Goal: Task Accomplishment & Management: Manage account settings

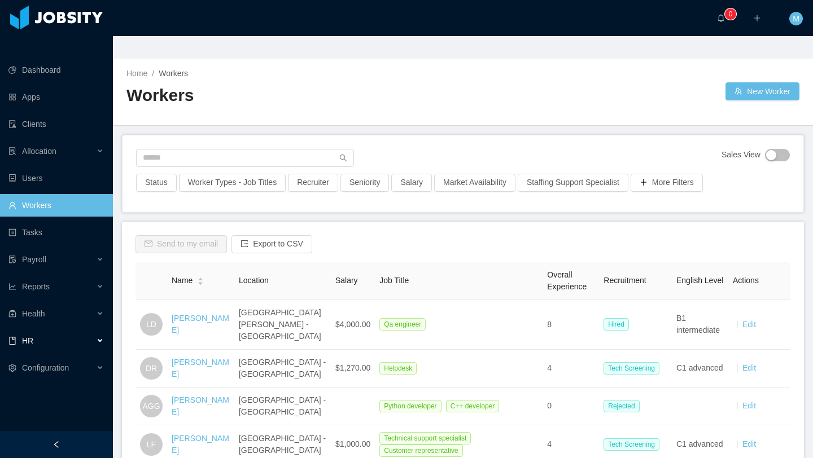
click at [41, 330] on div "HR" at bounding box center [56, 341] width 113 height 23
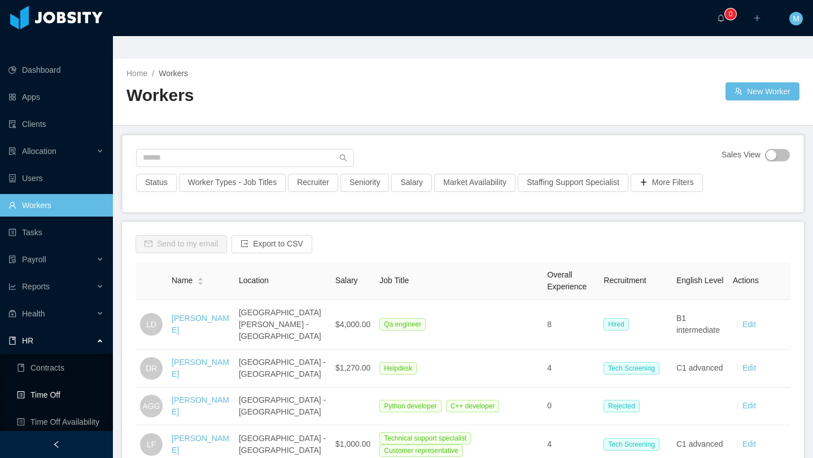
click at [58, 384] on link "Time Off" at bounding box center [60, 395] width 87 height 23
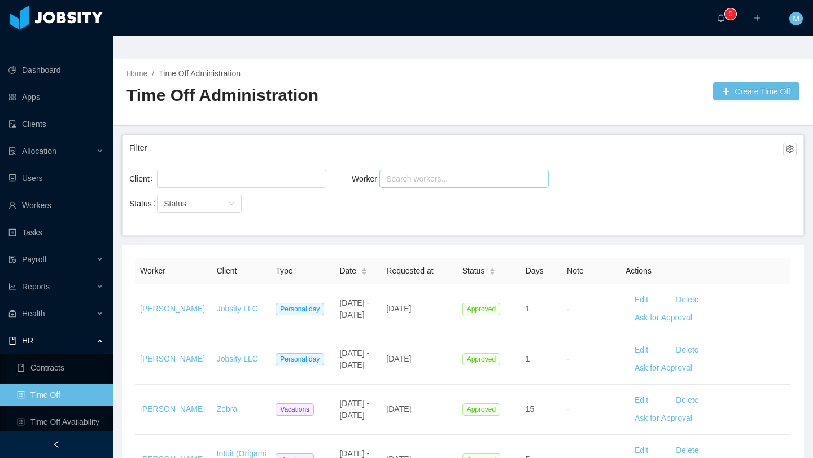
click at [414, 173] on div "Search workers..." at bounding box center [459, 178] width 146 height 11
type input "****"
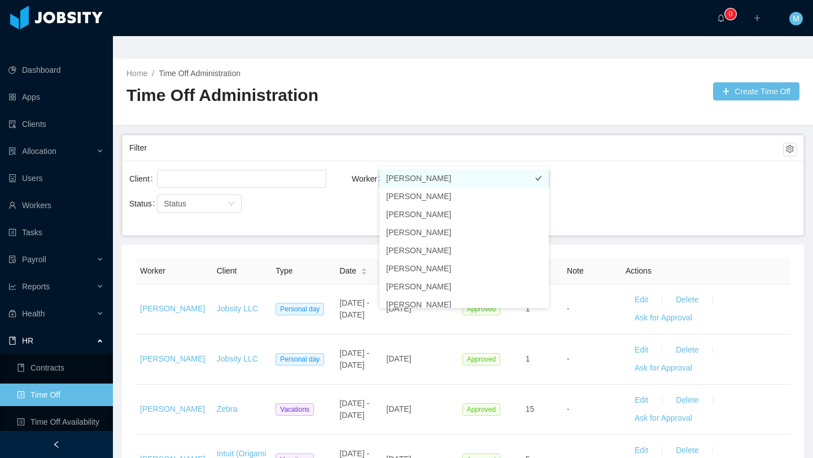
click at [424, 176] on li "[PERSON_NAME]" at bounding box center [463, 178] width 169 height 18
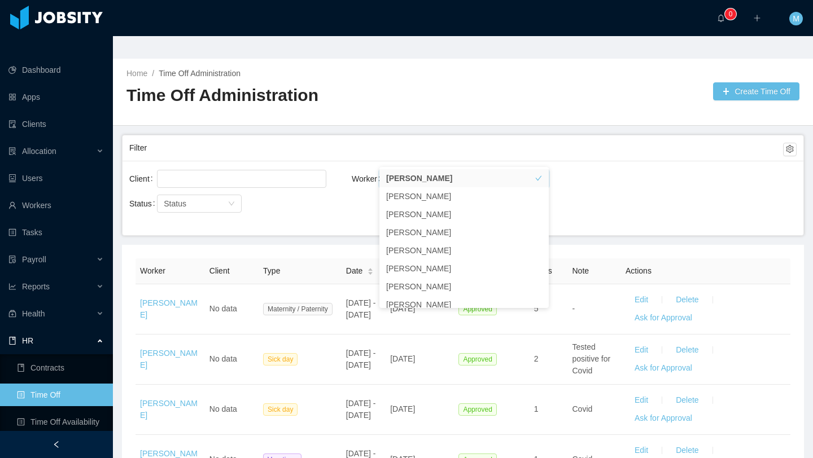
click at [377, 138] on div "Filter" at bounding box center [456, 148] width 654 height 21
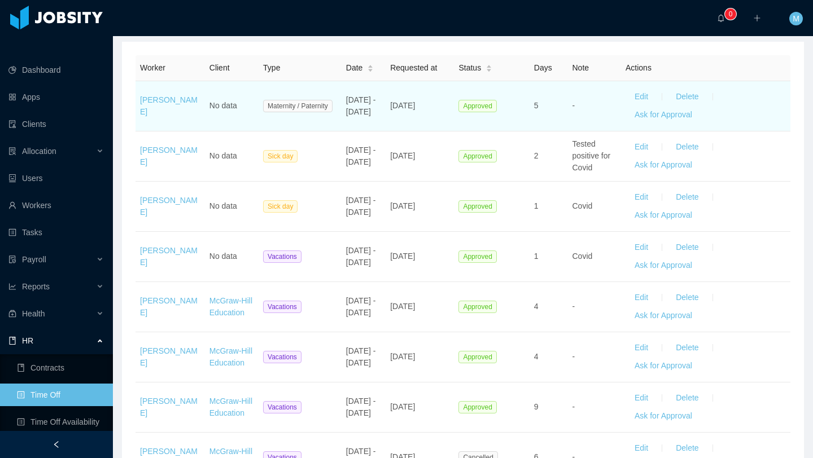
scroll to position [399, 0]
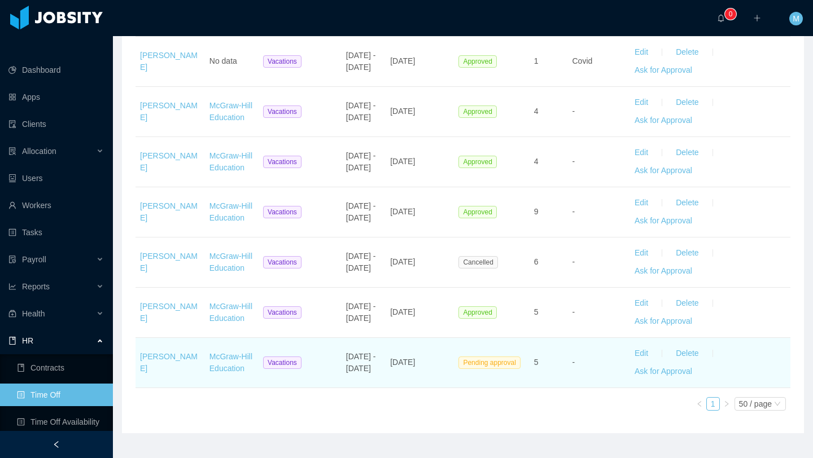
click at [578, 342] on td "-" at bounding box center [595, 363] width 54 height 50
click at [644, 345] on button "Edit" at bounding box center [641, 354] width 32 height 18
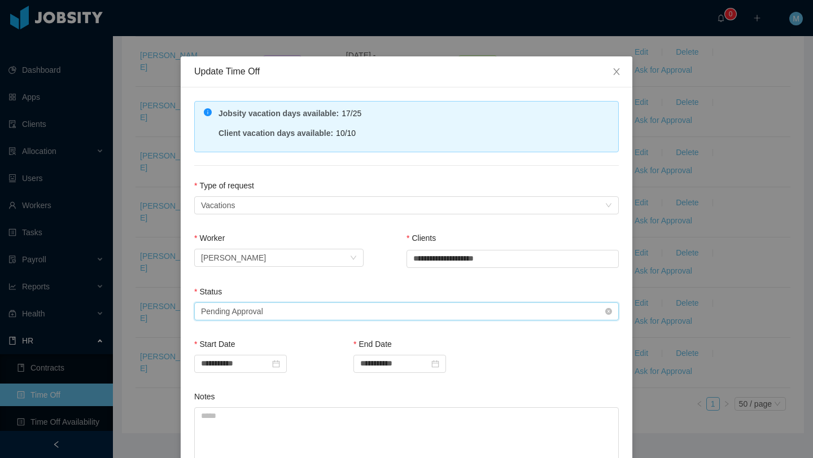
click at [279, 310] on div "Select status Pending Approval" at bounding box center [403, 311] width 404 height 17
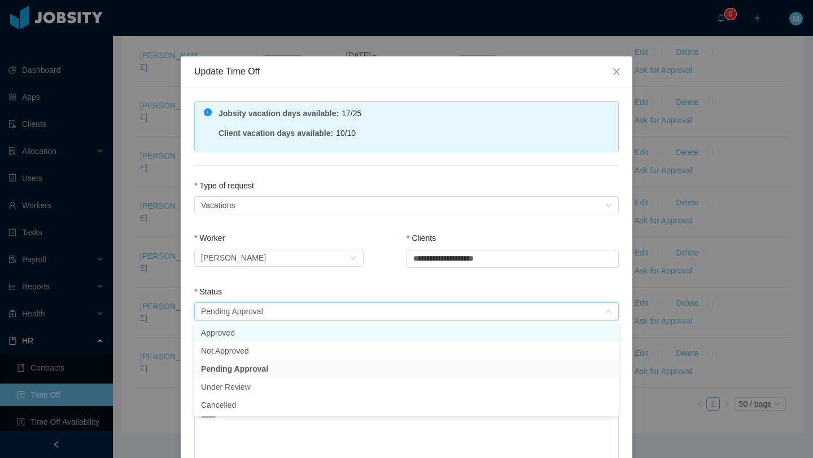
click at [259, 331] on li "Approved" at bounding box center [406, 333] width 424 height 18
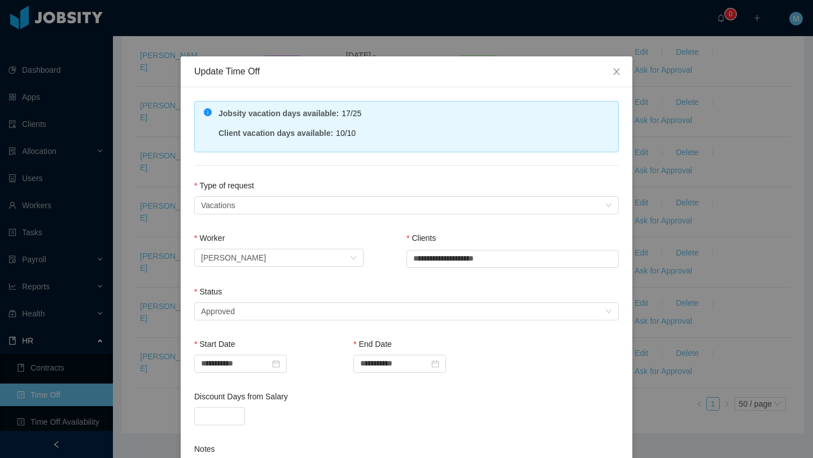
click at [295, 288] on div "Status" at bounding box center [406, 294] width 424 height 16
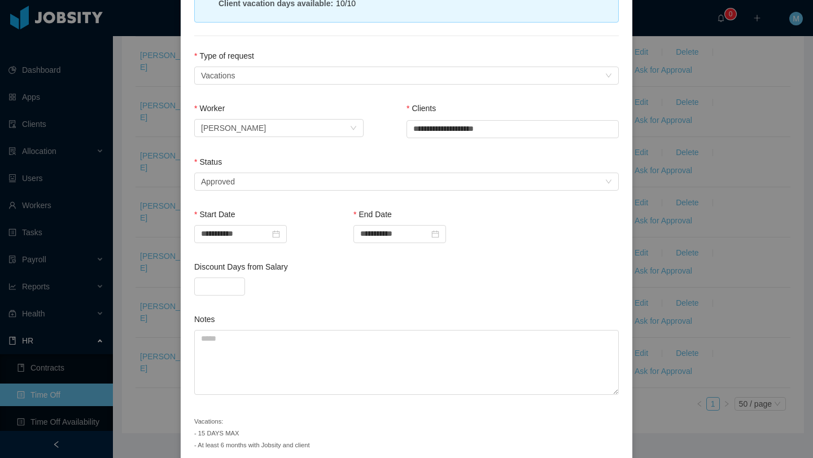
scroll to position [178, 0]
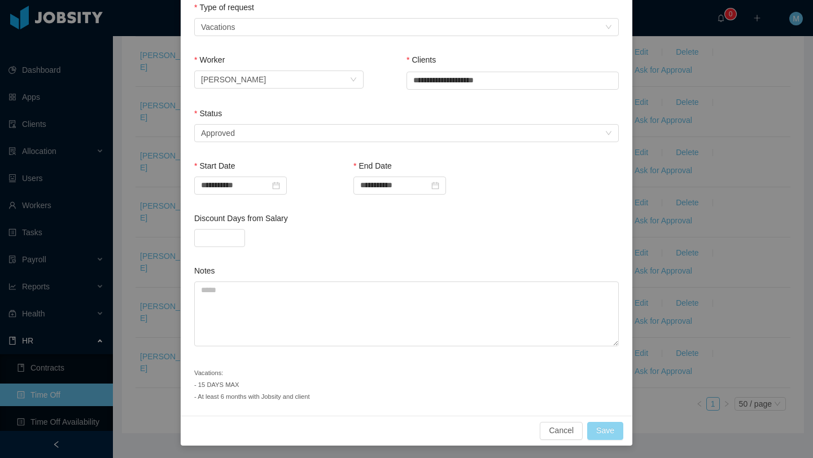
click at [618, 432] on button "Save" at bounding box center [605, 431] width 36 height 18
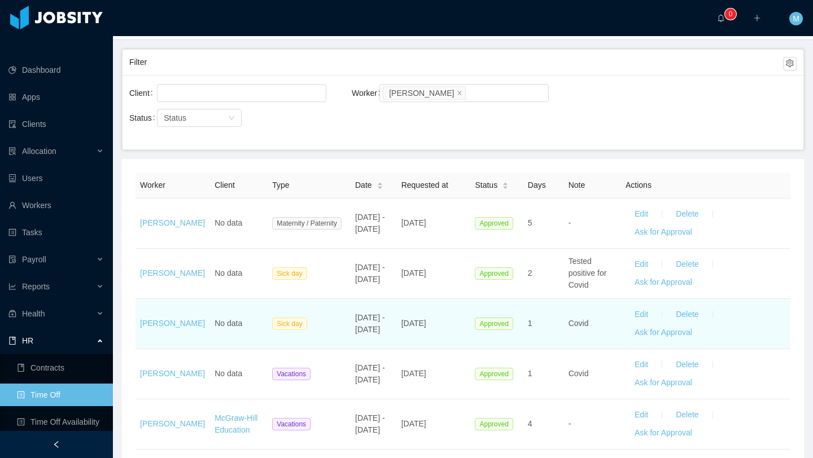
scroll to position [0, 0]
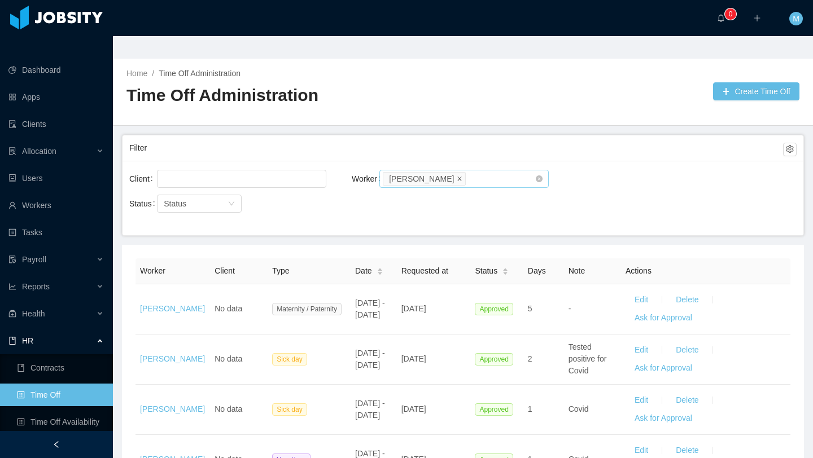
click at [462, 176] on icon "icon: close" at bounding box center [460, 179] width 6 height 6
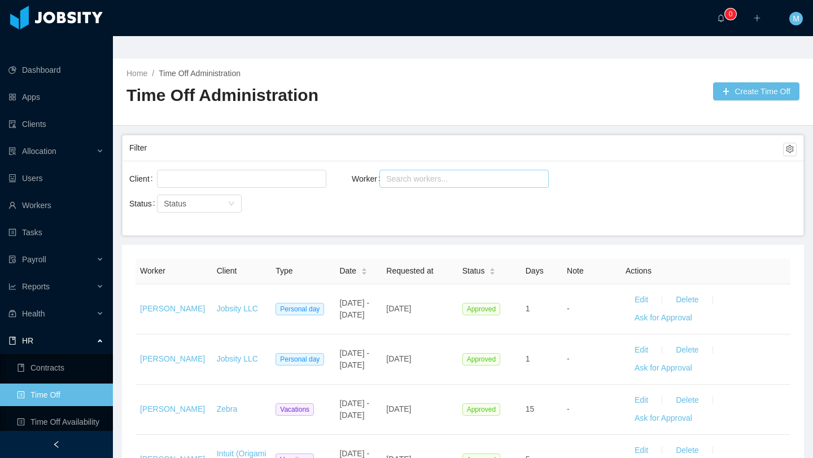
click at [465, 173] on div "Search workers..." at bounding box center [459, 178] width 146 height 11
type input "*******"
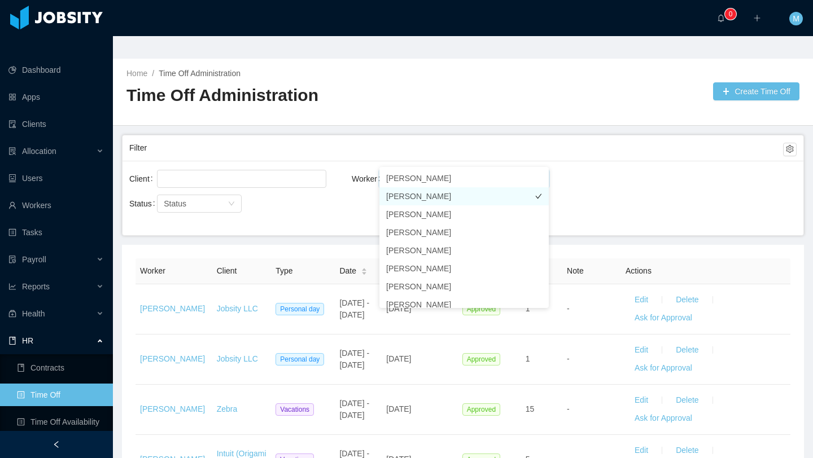
click at [450, 193] on li "[PERSON_NAME]" at bounding box center [463, 196] width 169 height 18
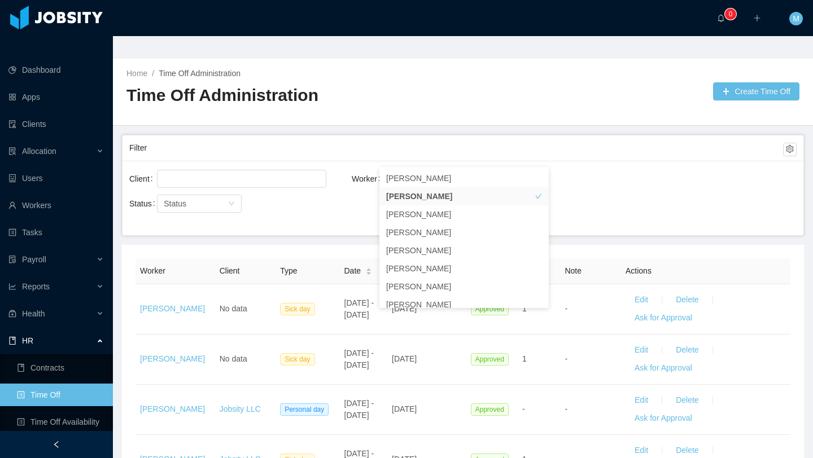
click at [475, 138] on div "Filter" at bounding box center [456, 148] width 654 height 21
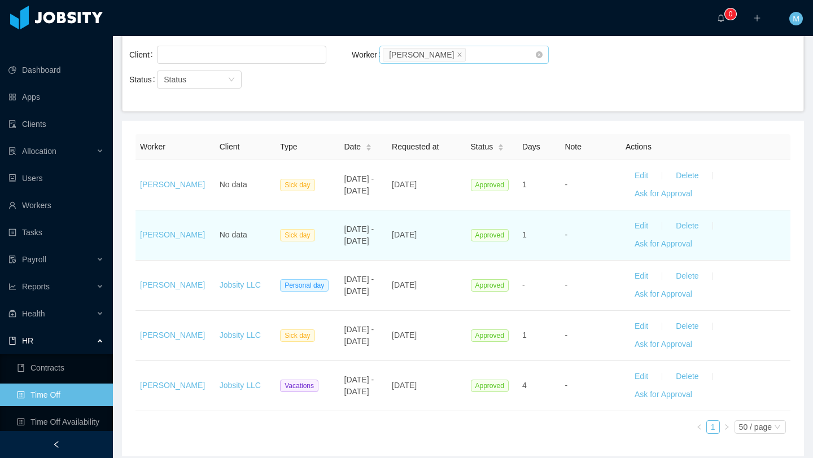
scroll to position [147, 0]
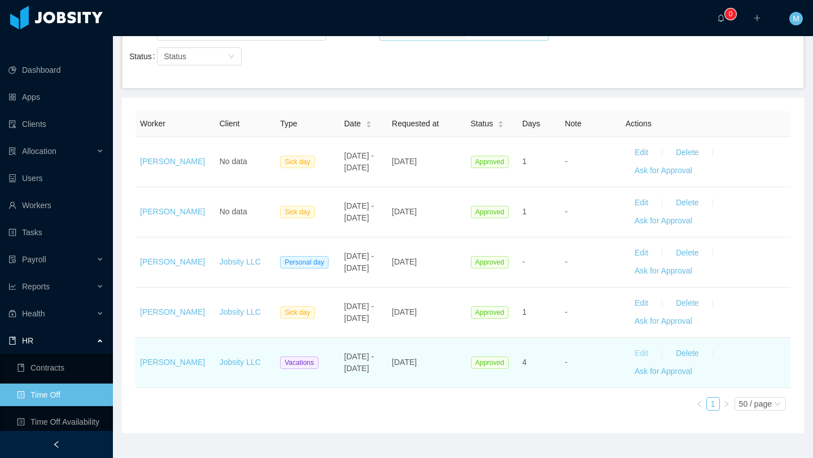
click at [642, 345] on button "Edit" at bounding box center [641, 354] width 32 height 18
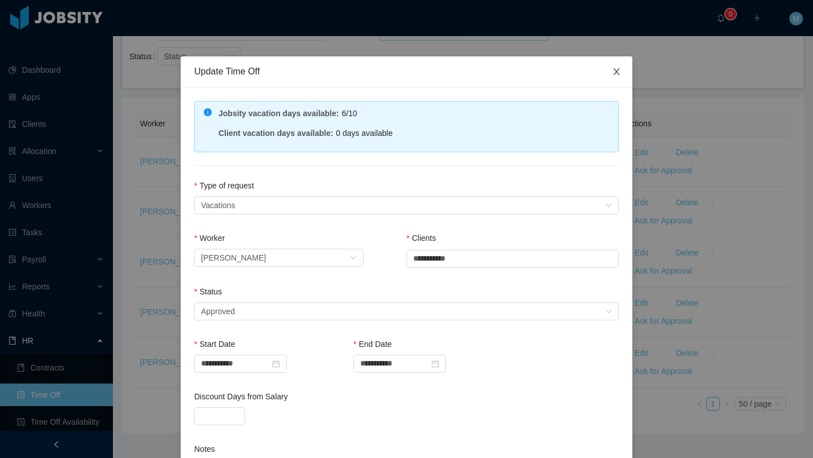
click at [618, 74] on icon "icon: close" at bounding box center [616, 71] width 6 height 7
